Goal: Navigation & Orientation: Find specific page/section

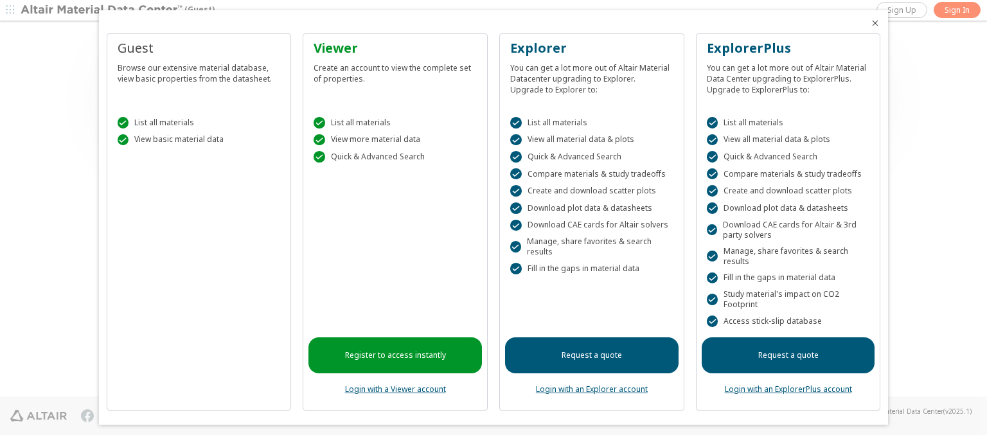
click at [870, 23] on icon "Close" at bounding box center [875, 23] width 10 height 10
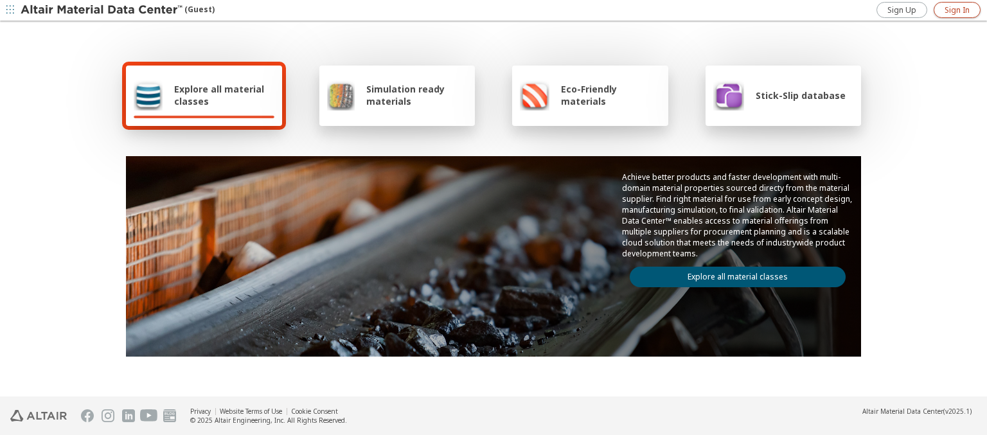
click at [957, 10] on span "Sign In" at bounding box center [956, 10] width 25 height 10
click at [102, 10] on img at bounding box center [103, 10] width 164 height 13
click at [219, 95] on span "Explore all material classes" at bounding box center [224, 95] width 100 height 24
click at [732, 274] on link "Explore all material classes" at bounding box center [738, 277] width 216 height 21
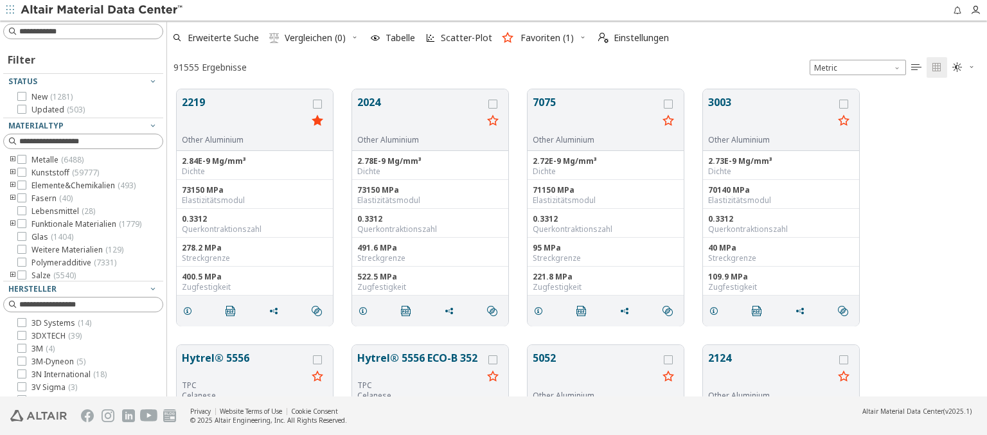
scroll to position [307, 809]
click at [102, 10] on img at bounding box center [103, 10] width 164 height 13
